Goal: Use online tool/utility: Utilize a website feature to perform a specific function

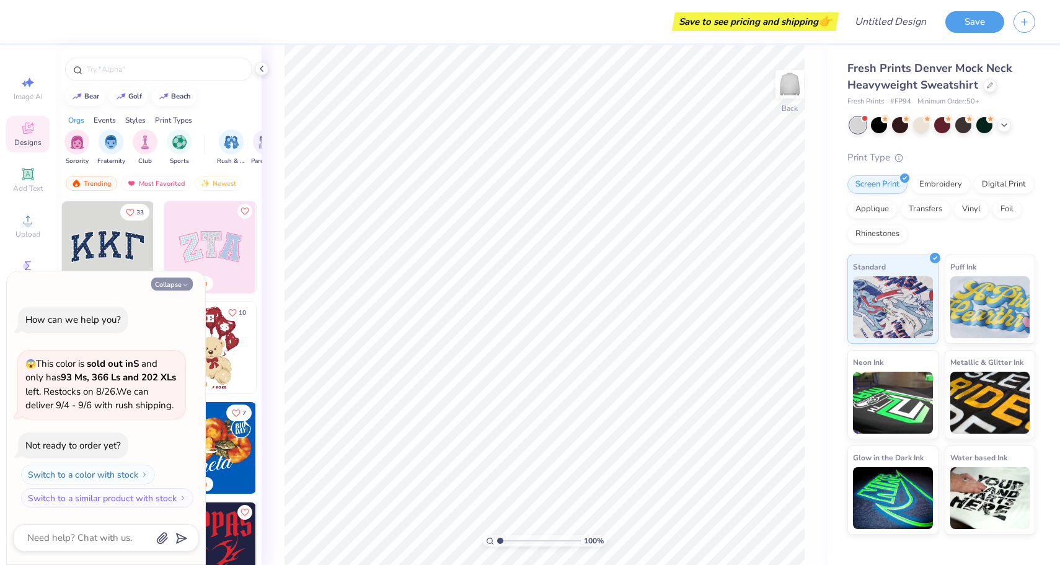
click at [178, 286] on button "Collapse" at bounding box center [172, 284] width 42 height 13
type textarea "x"
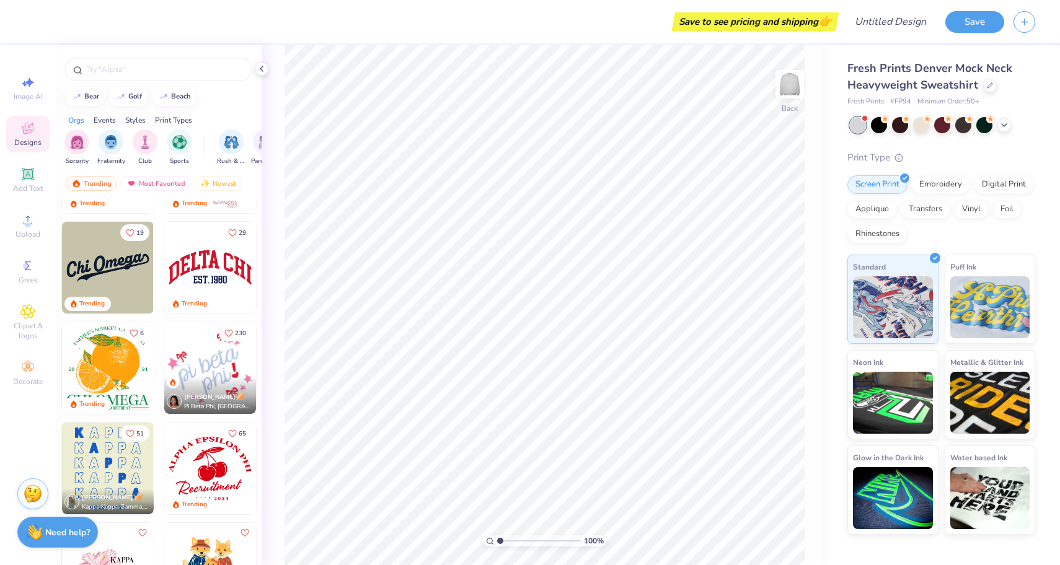
scroll to position [3702, 0]
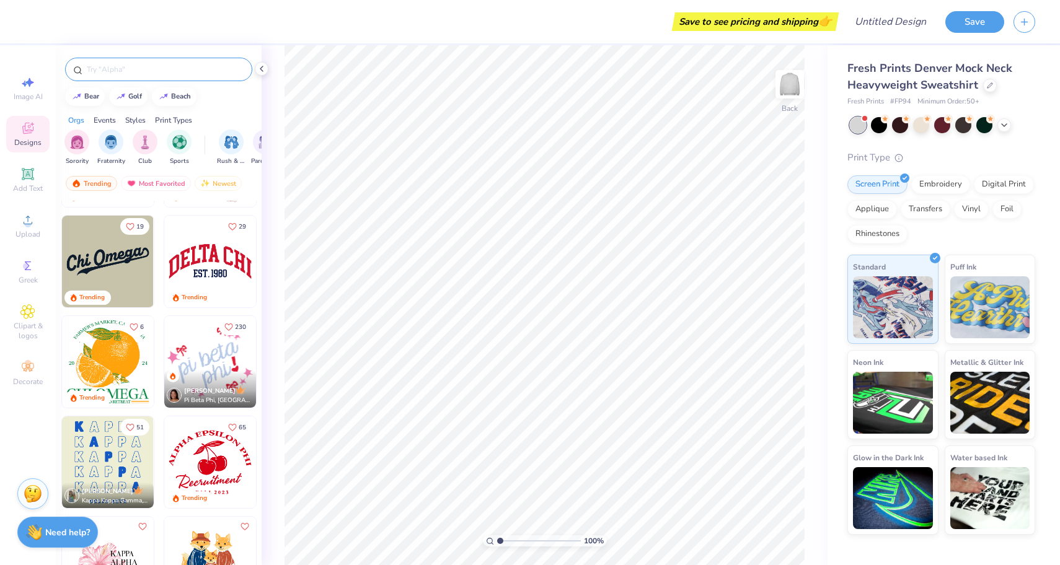
click at [143, 62] on div at bounding box center [158, 70] width 187 height 24
click at [120, 68] on input "text" at bounding box center [165, 69] width 159 height 12
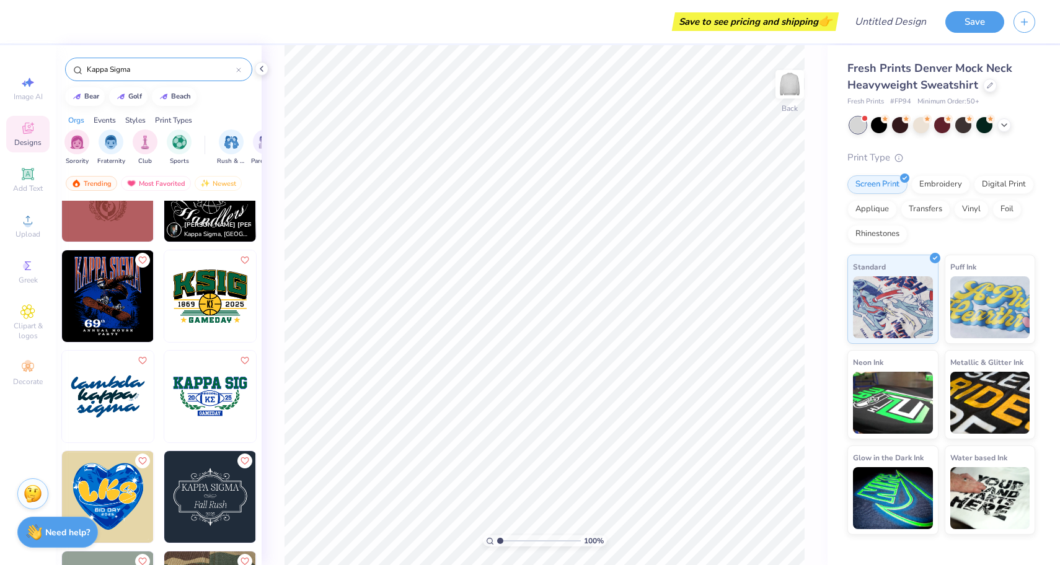
scroll to position [551, 0]
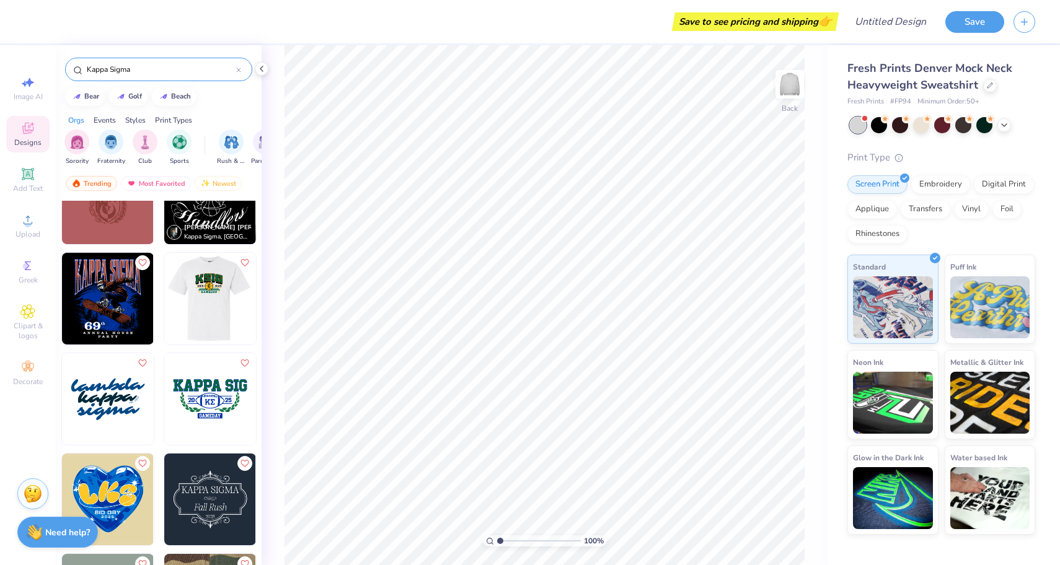
type input "Kappa Sigma"
click at [164, 306] on img at bounding box center [119, 299] width 92 height 92
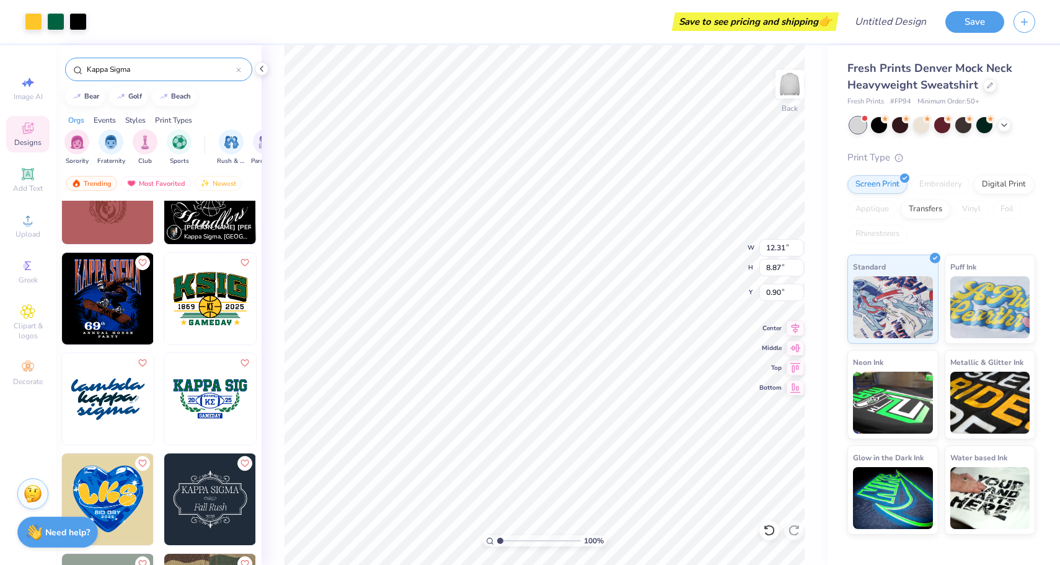
type input "12.31"
type input "8.87"
type input "3.00"
type input "1.13"
type input "14.51"
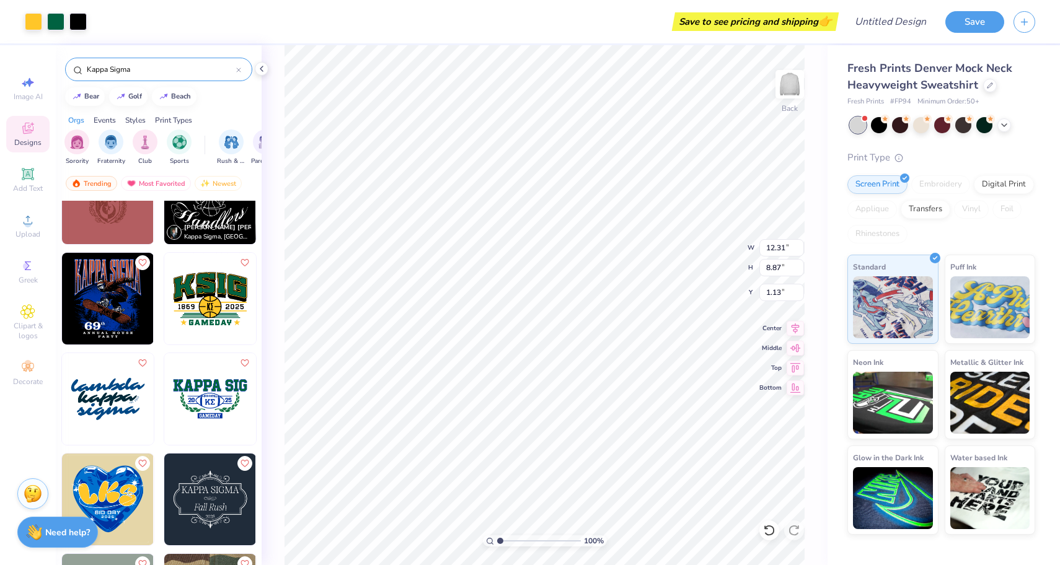
type input "10.46"
type input "0.50"
